Goal: Task Accomplishment & Management: Manage account settings

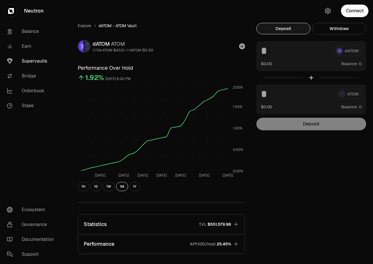
click at [303, 56] on div "dATOM $0.00 Balance:" at bounding box center [312, 56] width 110 height 30
click at [353, 5] on button "Connect" at bounding box center [354, 11] width 27 height 13
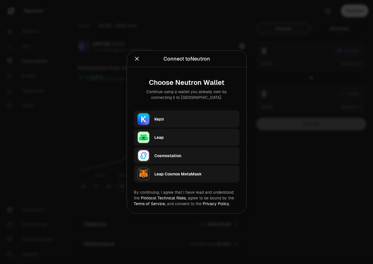
click at [189, 118] on div "Keplr" at bounding box center [196, 119] width 82 height 6
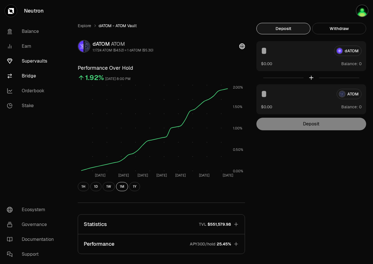
click at [28, 73] on link "Bridge" at bounding box center [32, 76] width 60 height 15
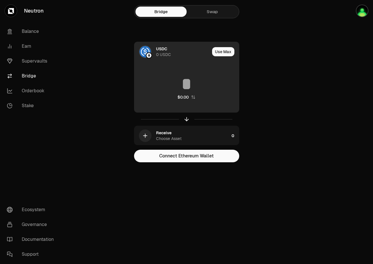
click at [163, 48] on div "USDC" at bounding box center [161, 49] width 11 height 6
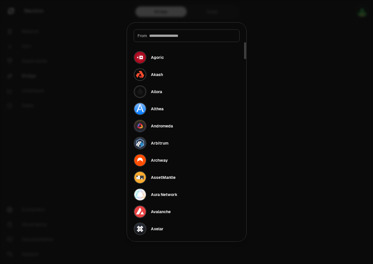
click at [184, 37] on input at bounding box center [192, 36] width 87 height 6
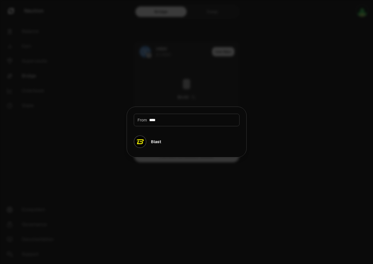
type input "*****"
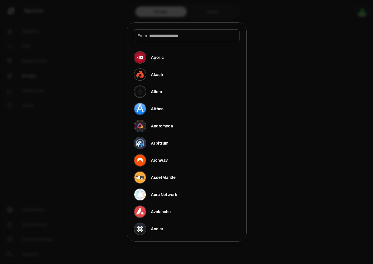
type input "*"
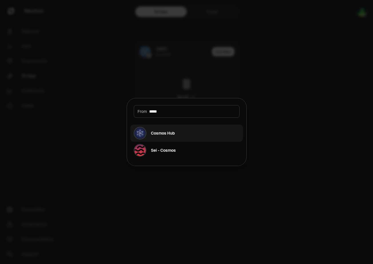
type input "*****"
click at [184, 129] on button "Cosmos Hub" at bounding box center [186, 133] width 113 height 17
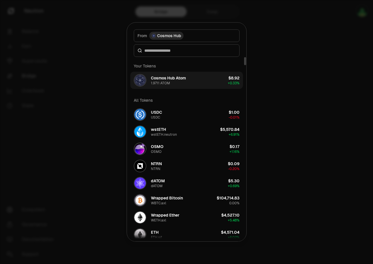
click at [192, 82] on button "Cosmos Hub Atom 1.9711 ATOM $8.92 + 0.33%" at bounding box center [186, 80] width 113 height 17
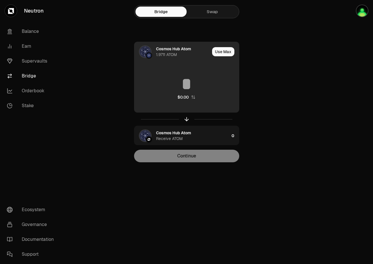
click at [180, 51] on div "Cosmos Hub Atom" at bounding box center [173, 49] width 35 height 6
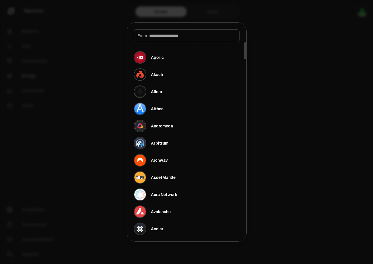
click at [106, 64] on div at bounding box center [186, 132] width 373 height 264
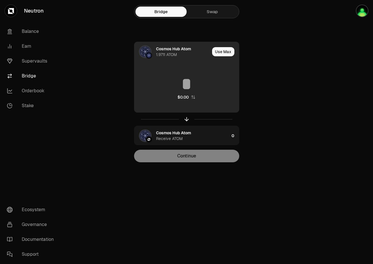
click at [174, 54] on div "1.9711 ATOM" at bounding box center [166, 55] width 21 height 6
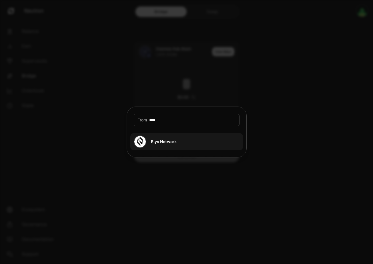
type input "****"
click at [186, 135] on button "Elys Network" at bounding box center [186, 141] width 113 height 17
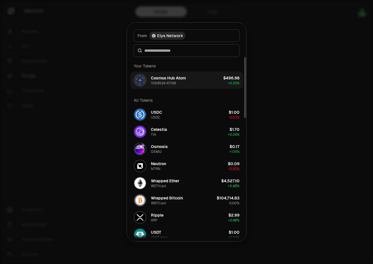
click at [202, 85] on button "Cosmos Hub Atom 109.8524 ATOM $496.98 + 0.33%" at bounding box center [186, 80] width 113 height 17
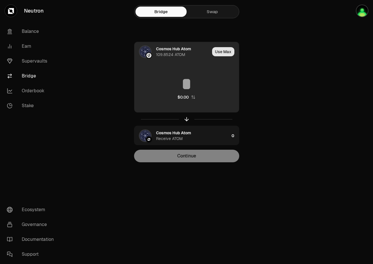
click at [224, 49] on button "Use Max" at bounding box center [223, 51] width 22 height 9
type input "**********"
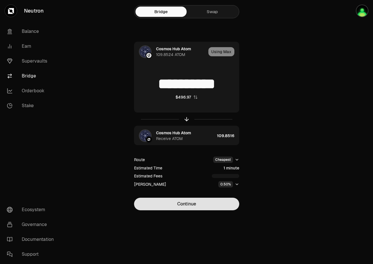
click at [201, 206] on button "Continue" at bounding box center [186, 204] width 105 height 13
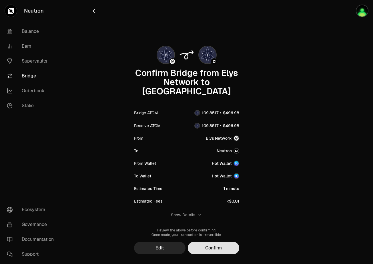
click at [220, 243] on button "Confirm" at bounding box center [214, 248] width 52 height 13
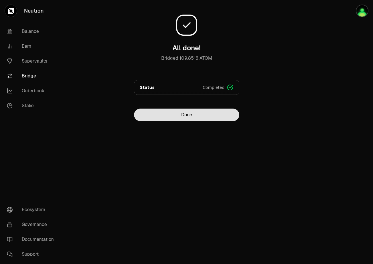
click at [177, 119] on button "Done" at bounding box center [186, 115] width 105 height 13
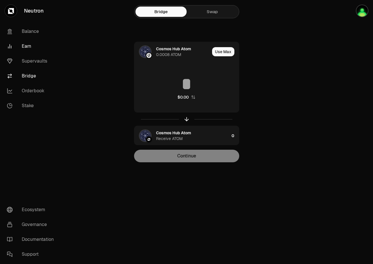
click at [28, 45] on link "Earn" at bounding box center [32, 46] width 60 height 15
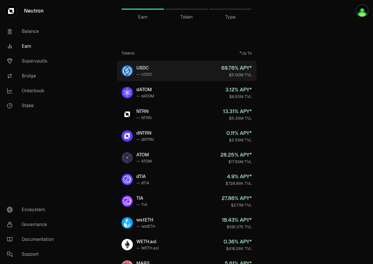
click at [204, 74] on link "USDC — USDC 69.76 % APY* $5.00M TVL" at bounding box center [187, 71] width 140 height 21
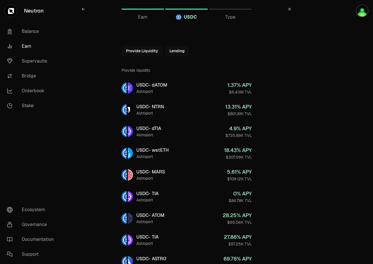
click at [140, 48] on button "Provide Liquidity" at bounding box center [142, 51] width 41 height 10
click at [127, 50] on icon at bounding box center [126, 51] width 5 height 5
click at [146, 18] on span "Earn" at bounding box center [142, 17] width 9 height 7
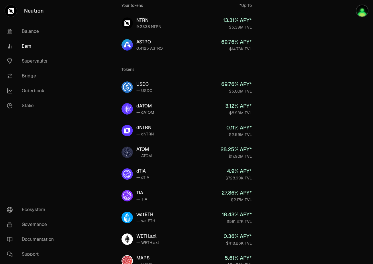
scroll to position [48, 0]
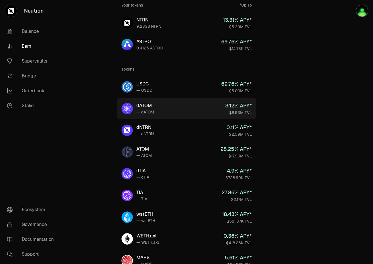
click at [206, 114] on link "dATOM — dATOM 3.12 % APY* $8.93M TVL" at bounding box center [187, 108] width 140 height 21
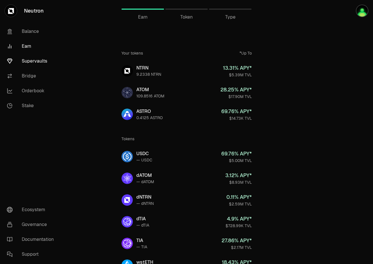
click at [40, 63] on link "Supervaults" at bounding box center [32, 61] width 60 height 15
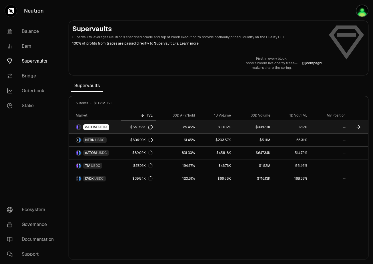
click at [115, 128] on link "dATOM ATOM" at bounding box center [95, 127] width 52 height 13
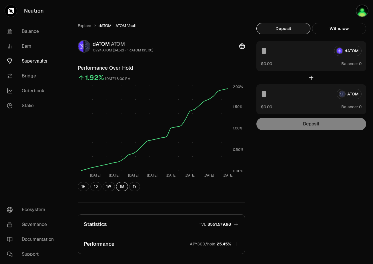
click at [335, 51] on div "dATOM" at bounding box center [311, 51] width 101 height 10
click at [352, 90] on div "ATOM" at bounding box center [311, 94] width 101 height 10
click at [292, 127] on div "Deposit" at bounding box center [312, 124] width 110 height 13
click at [335, 32] on button "Withdraw" at bounding box center [339, 28] width 54 height 11
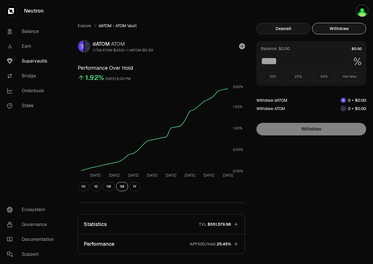
click at [282, 27] on button "Deposit" at bounding box center [284, 28] width 54 height 11
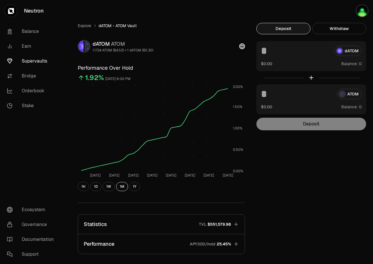
click at [268, 49] on input at bounding box center [295, 51] width 69 height 10
click at [32, 46] on link "Earn" at bounding box center [32, 46] width 60 height 15
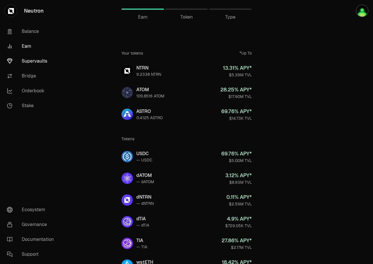
click at [33, 58] on link "Supervaults" at bounding box center [32, 61] width 60 height 15
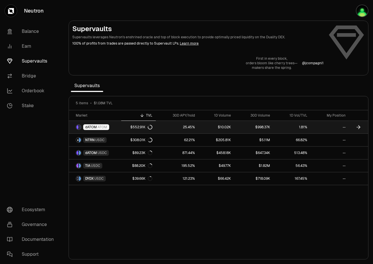
click at [92, 130] on div "dATOM ATOM" at bounding box center [96, 127] width 26 height 6
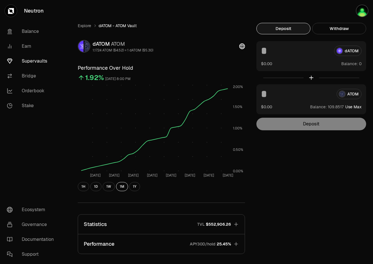
click at [357, 109] on button "Use Max" at bounding box center [354, 107] width 16 height 6
type input "**********"
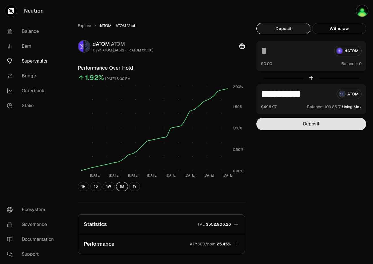
click at [313, 125] on button "Deposit" at bounding box center [312, 124] width 110 height 13
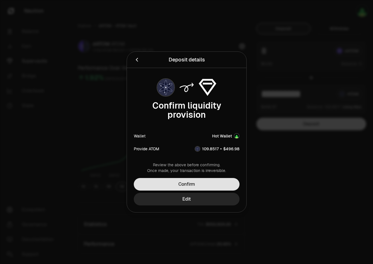
click at [217, 185] on button "Confirm" at bounding box center [187, 184] width 106 height 13
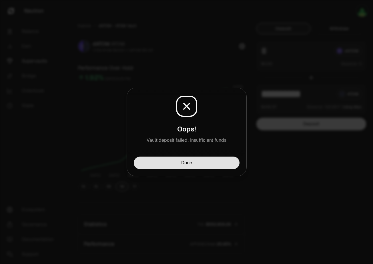
click at [208, 164] on button "Done" at bounding box center [187, 163] width 106 height 13
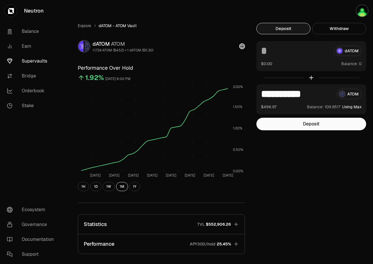
drag, startPoint x: 282, startPoint y: 92, endPoint x: 337, endPoint y: 94, distance: 55.2
click at [337, 94] on div "**********" at bounding box center [311, 94] width 101 height 10
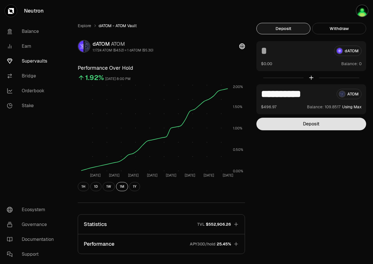
click at [318, 129] on button "Deposit" at bounding box center [312, 124] width 110 height 13
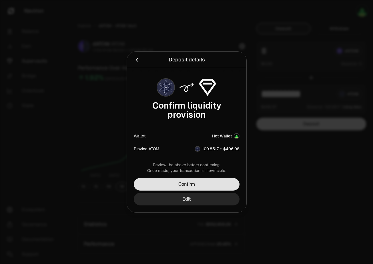
click at [200, 179] on button "Confirm" at bounding box center [187, 184] width 106 height 13
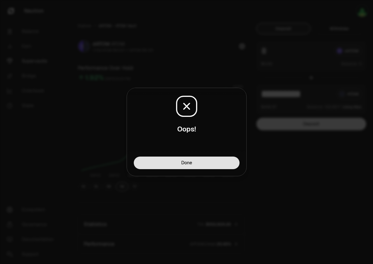
click at [205, 164] on button "Done" at bounding box center [187, 163] width 106 height 13
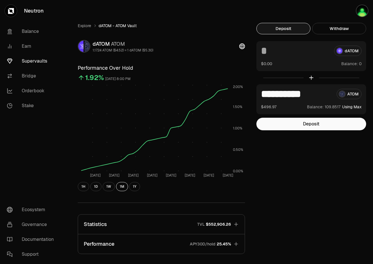
click at [48, 143] on nav "Balance Earn Supervaults Bridge Orderbook Stake Ecosystem Governance Documentat…" at bounding box center [32, 143] width 64 height 243
click at [85, 187] on button "1H" at bounding box center [83, 186] width 11 height 9
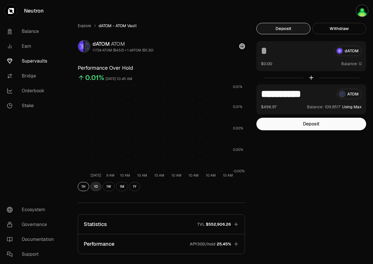
click at [95, 188] on button "1D" at bounding box center [95, 186] width 11 height 9
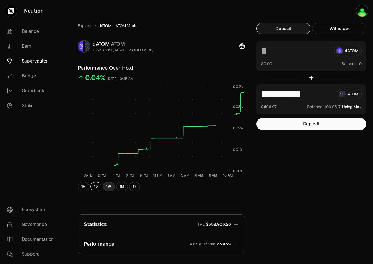
click at [108, 187] on button "1W" at bounding box center [109, 186] width 12 height 9
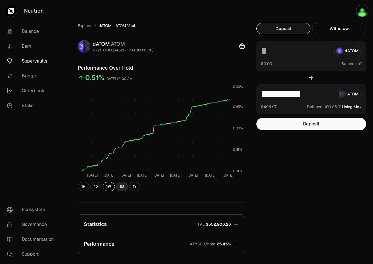
click at [121, 188] on button "1M" at bounding box center [122, 186] width 12 height 9
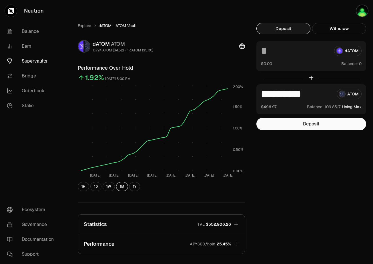
click at [294, 55] on input at bounding box center [295, 51] width 69 height 10
click at [283, 190] on div "**********" at bounding box center [219, 182] width 296 height 318
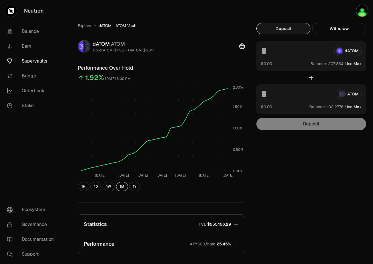
click at [357, 62] on button "Use Max" at bounding box center [354, 64] width 16 height 6
type input "**********"
click at [358, 65] on button "Use Max" at bounding box center [354, 64] width 16 height 6
type input "**********"
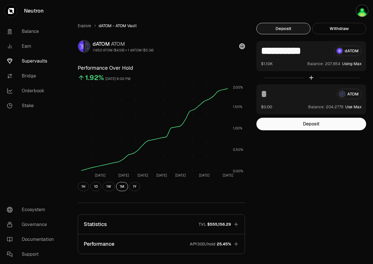
click at [358, 108] on button "Use Max" at bounding box center [354, 107] width 16 height 6
type input "**********"
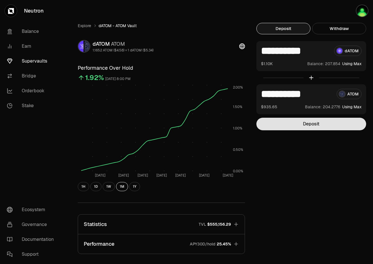
click at [319, 126] on button "Deposit" at bounding box center [312, 124] width 110 height 13
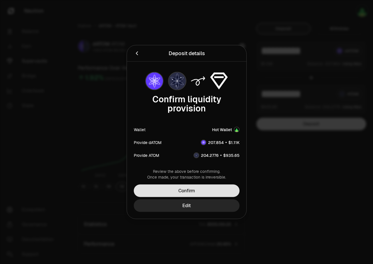
click at [206, 186] on button "Confirm" at bounding box center [187, 191] width 106 height 13
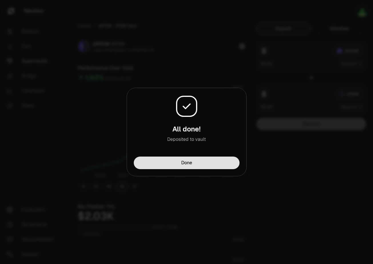
click at [206, 159] on button "Done" at bounding box center [187, 163] width 106 height 13
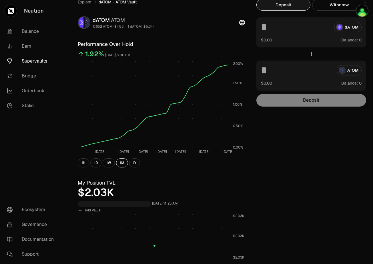
scroll to position [105, 0]
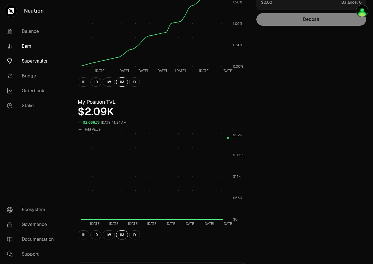
click at [28, 48] on link "Earn" at bounding box center [32, 46] width 60 height 15
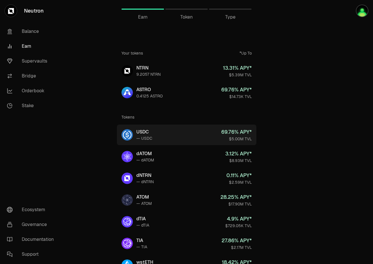
click at [169, 136] on link "USDC — USDC 69.76 % APY* $5.00M TVL" at bounding box center [187, 135] width 140 height 21
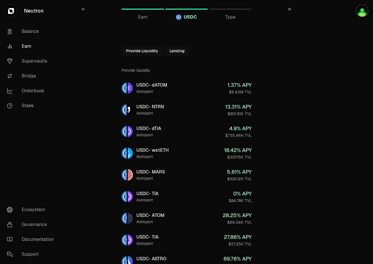
click at [136, 51] on button "Provide Liquidity" at bounding box center [142, 51] width 41 height 10
click at [123, 52] on div at bounding box center [127, 51] width 10 height 10
click at [188, 50] on button "Lending" at bounding box center [177, 51] width 24 height 10
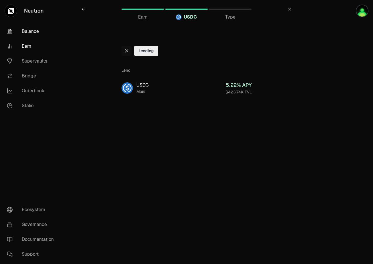
click at [38, 32] on link "Balance" at bounding box center [32, 31] width 60 height 15
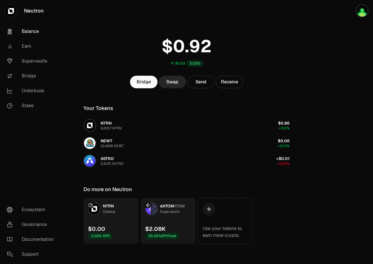
scroll to position [11, 0]
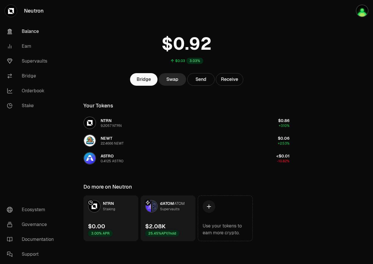
click at [173, 211] on div "Supervaults" at bounding box center [169, 210] width 19 height 6
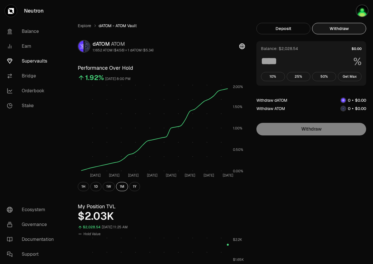
click at [354, 29] on button "Withdraw" at bounding box center [339, 28] width 54 height 11
click at [345, 77] on button "Get Max" at bounding box center [350, 76] width 24 height 9
type input "***"
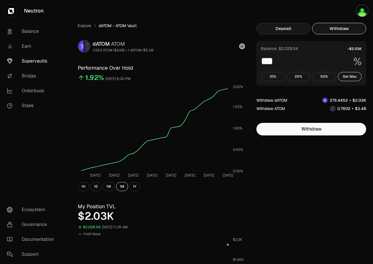
click at [281, 26] on button "Deposit" at bounding box center [284, 28] width 54 height 11
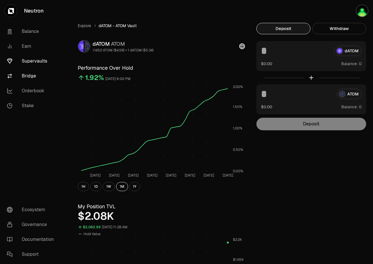
click at [28, 78] on link "Bridge" at bounding box center [32, 76] width 60 height 15
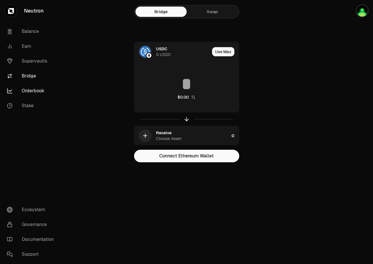
click at [38, 91] on link "Orderbook" at bounding box center [32, 91] width 60 height 15
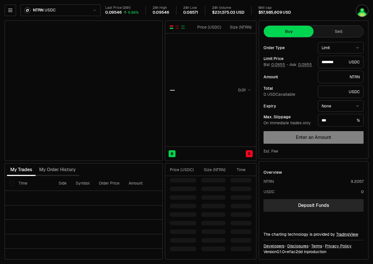
type input "********"
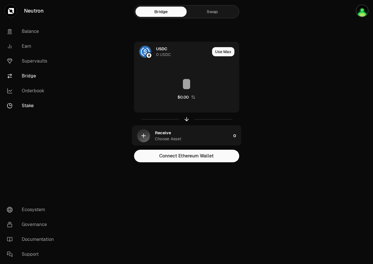
click at [30, 102] on link "Stake" at bounding box center [32, 105] width 60 height 15
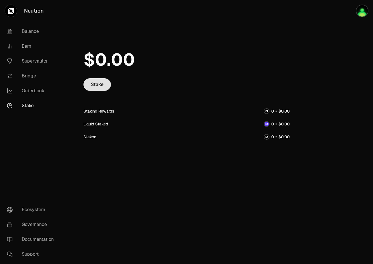
click at [102, 84] on link "Stake" at bounding box center [97, 84] width 27 height 13
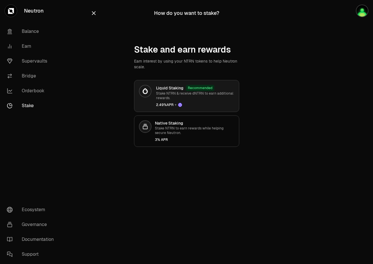
click at [221, 103] on span "2.49% APR +" at bounding box center [195, 105] width 78 height 5
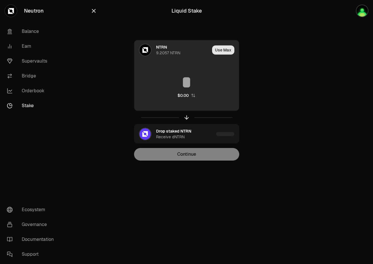
click at [221, 52] on button "Use Max" at bounding box center [223, 49] width 22 height 9
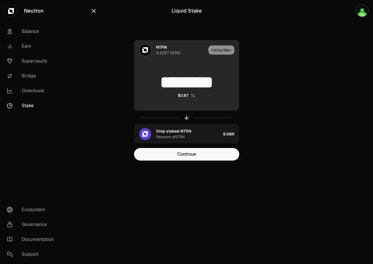
drag, startPoint x: 163, startPoint y: 87, endPoint x: 238, endPoint y: 86, distance: 74.4
click at [238, 86] on input "********" at bounding box center [186, 82] width 105 height 17
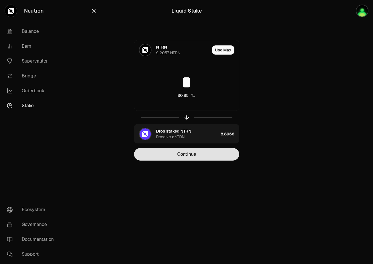
type input "*"
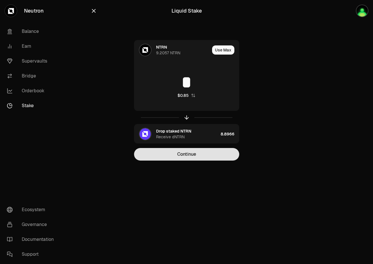
click at [197, 156] on button "Continue" at bounding box center [186, 154] width 105 height 13
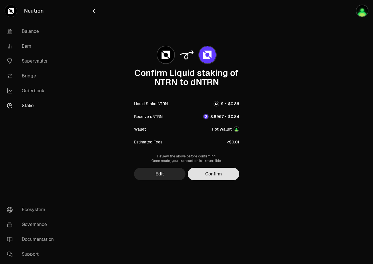
click at [209, 172] on button "Confirm" at bounding box center [214, 174] width 52 height 13
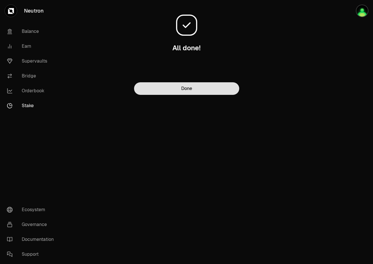
click at [187, 91] on button "Done" at bounding box center [186, 88] width 105 height 13
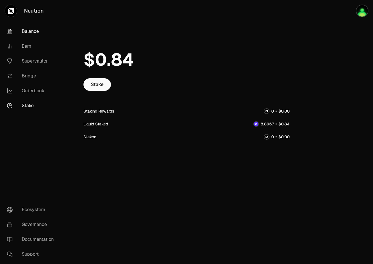
click at [29, 33] on link "Balance" at bounding box center [32, 31] width 60 height 15
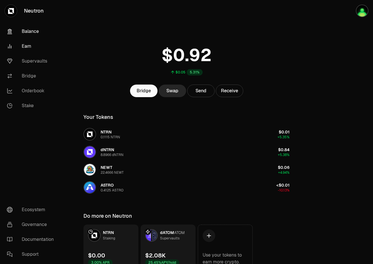
click at [28, 45] on link "Earn" at bounding box center [32, 46] width 60 height 15
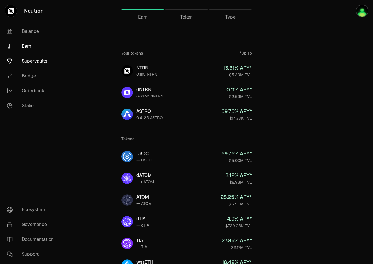
click at [32, 61] on link "Supervaults" at bounding box center [32, 61] width 60 height 15
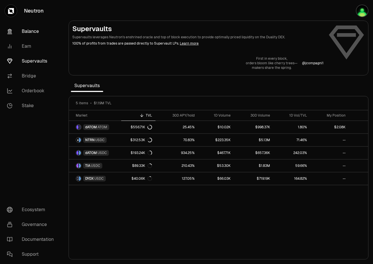
click at [24, 28] on link "Balance" at bounding box center [32, 31] width 60 height 15
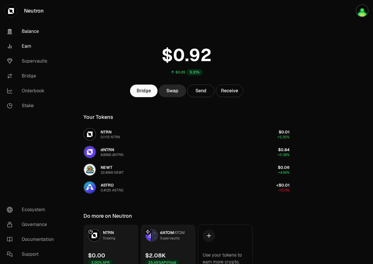
click at [23, 45] on link "Earn" at bounding box center [32, 46] width 60 height 15
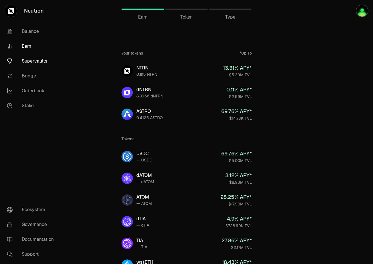
click at [31, 60] on link "Supervaults" at bounding box center [32, 61] width 60 height 15
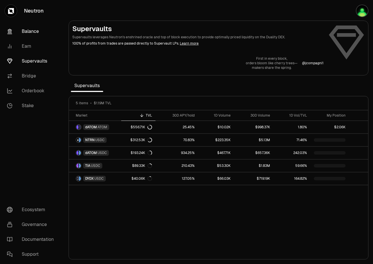
click at [27, 36] on link "Balance" at bounding box center [32, 31] width 60 height 15
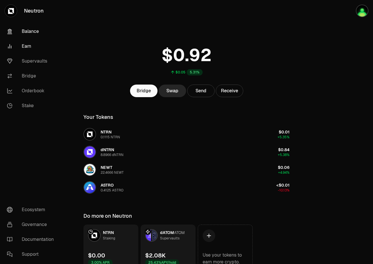
click at [27, 45] on link "Earn" at bounding box center [32, 46] width 60 height 15
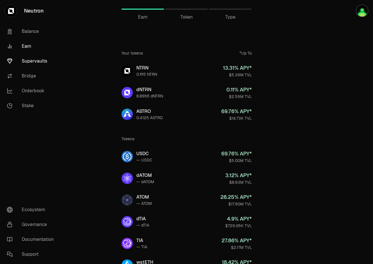
click at [28, 57] on link "Supervaults" at bounding box center [32, 61] width 60 height 15
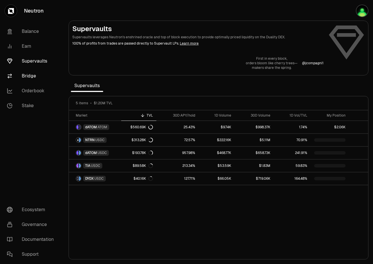
click at [30, 78] on link "Bridge" at bounding box center [32, 76] width 60 height 15
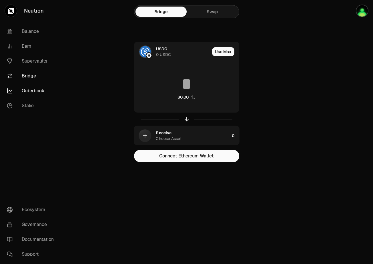
click at [38, 94] on link "Orderbook" at bounding box center [32, 91] width 60 height 15
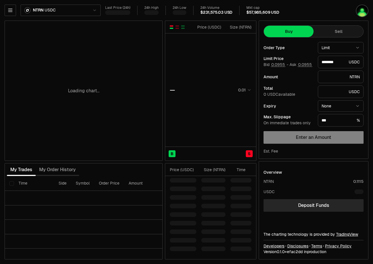
type input "********"
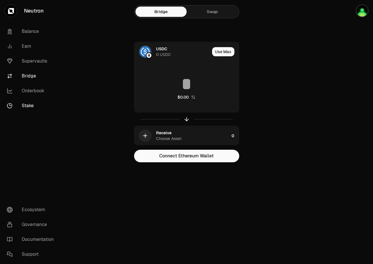
click at [32, 110] on link "Stake" at bounding box center [32, 105] width 60 height 15
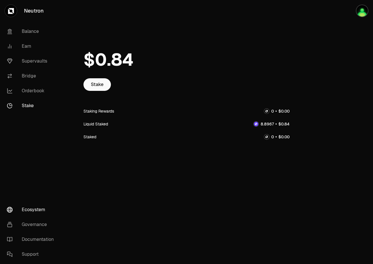
click at [31, 206] on link "Ecosystem" at bounding box center [32, 210] width 60 height 15
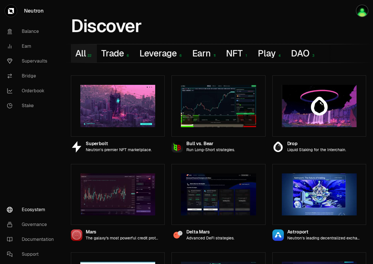
scroll to position [9, 0]
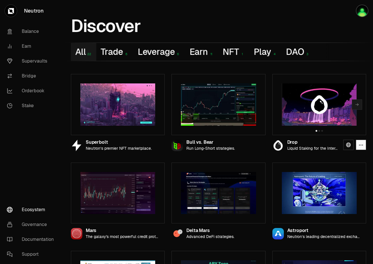
click at [306, 104] on img at bounding box center [319, 105] width 75 height 42
click at [351, 143] on icon at bounding box center [349, 145] width 5 height 5
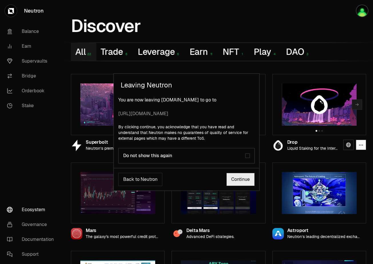
click at [183, 160] on label "Do not show this again" at bounding box center [186, 155] width 136 height 15
click at [249, 177] on link "Continue" at bounding box center [241, 179] width 28 height 13
